Goal: Navigation & Orientation: Go to known website

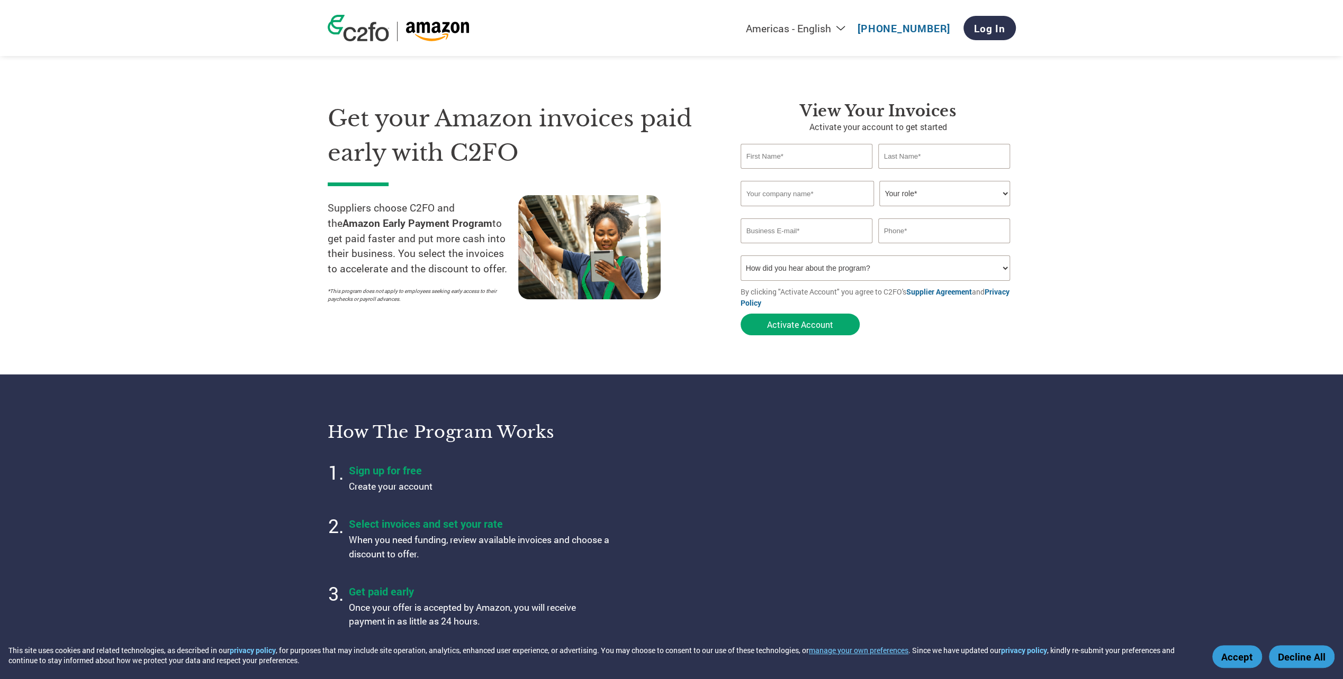
click at [984, 26] on link "Log In" at bounding box center [989, 28] width 52 height 24
click at [988, 30] on link "Log In" at bounding box center [989, 28] width 52 height 24
